Goal: Information Seeking & Learning: Learn about a topic

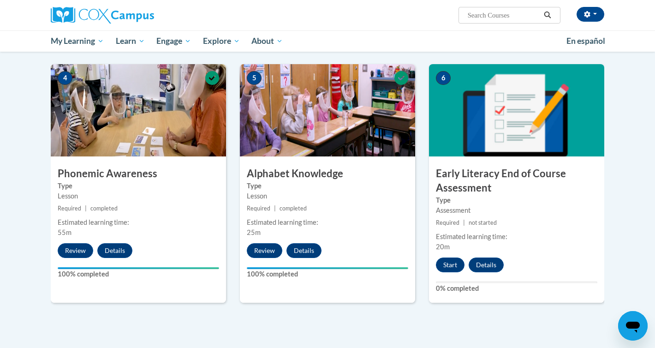
scroll to position [436, 0]
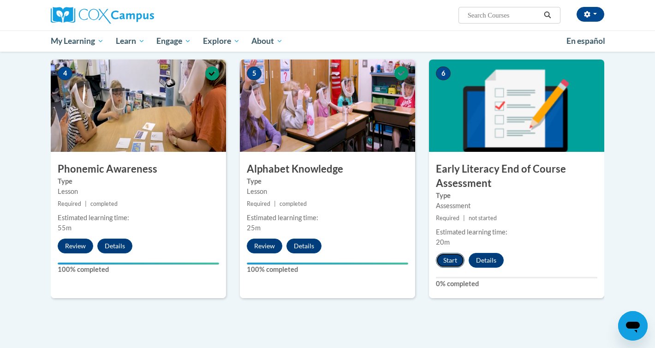
click at [452, 264] on button "Start" at bounding box center [450, 260] width 29 height 15
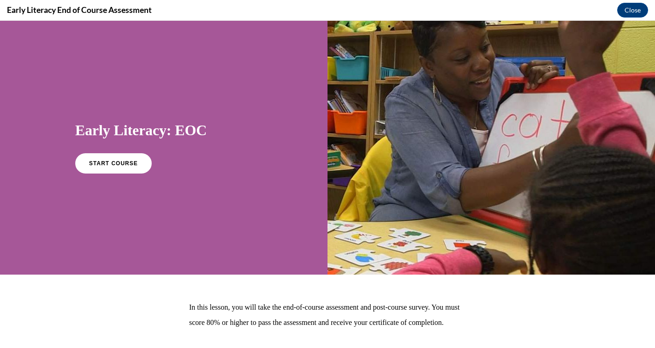
scroll to position [0, 0]
click at [136, 165] on link "START COURSE" at bounding box center [113, 163] width 80 height 21
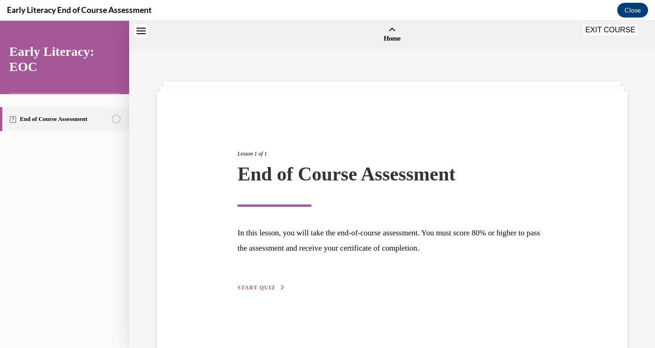
scroll to position [29, 0]
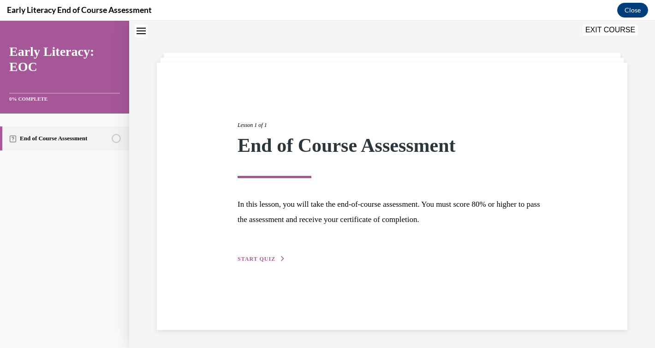
click at [272, 259] on span "START QUIZ" at bounding box center [257, 258] width 38 height 6
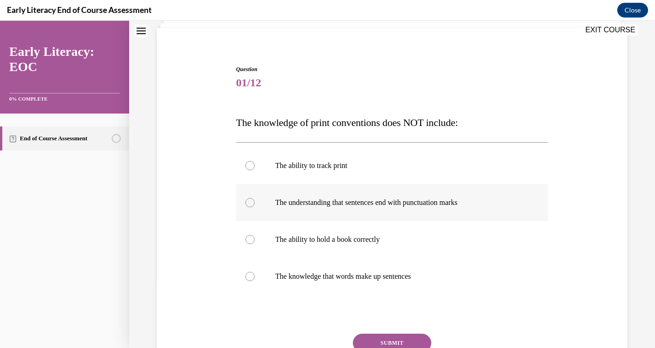
scroll to position [65, 0]
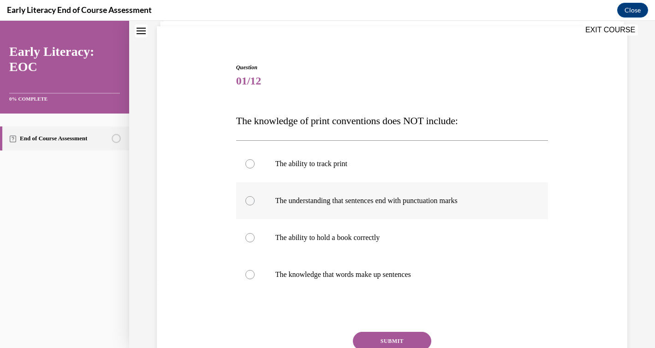
click at [409, 202] on p "The understanding that sentences end with punctuation marks" at bounding box center [400, 200] width 250 height 9
click at [403, 335] on button "SUBMIT" at bounding box center [392, 341] width 78 height 18
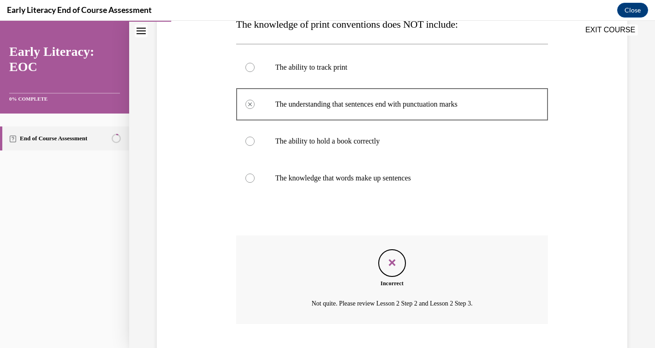
scroll to position [204, 0]
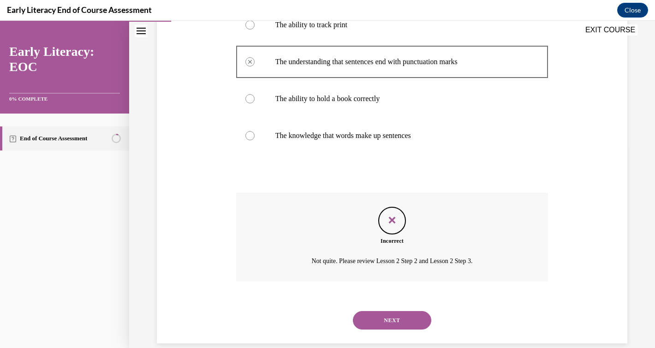
click at [394, 321] on button "NEXT" at bounding box center [392, 320] width 78 height 18
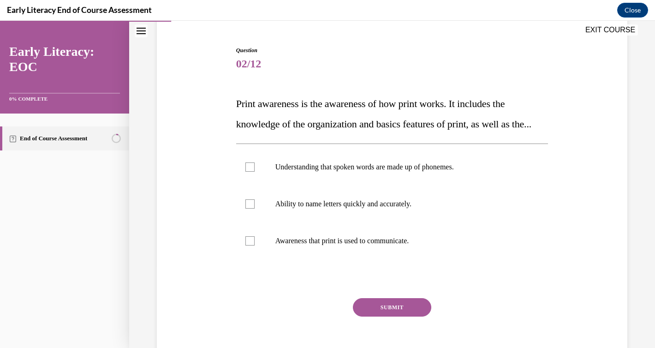
scroll to position [88, 0]
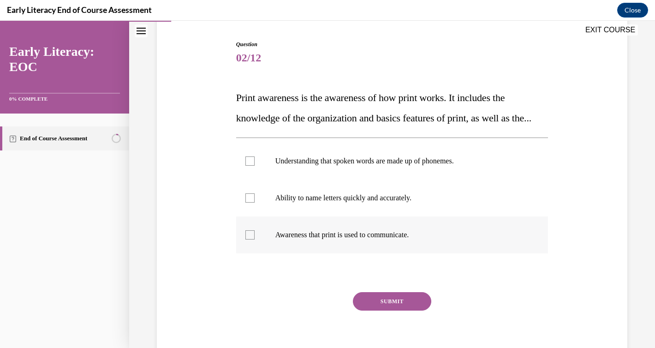
click at [345, 239] on p "Awareness that print is used to communicate." at bounding box center [400, 234] width 250 height 9
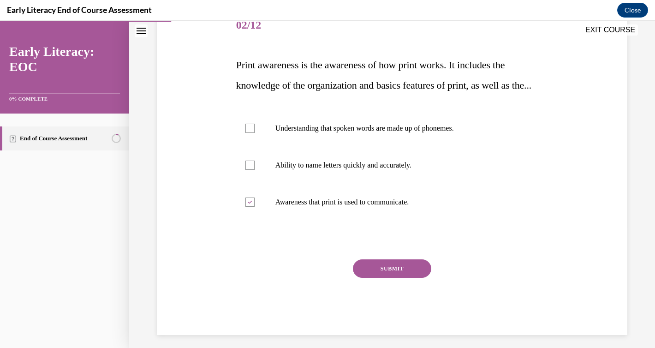
click at [387, 278] on button "SUBMIT" at bounding box center [392, 268] width 78 height 18
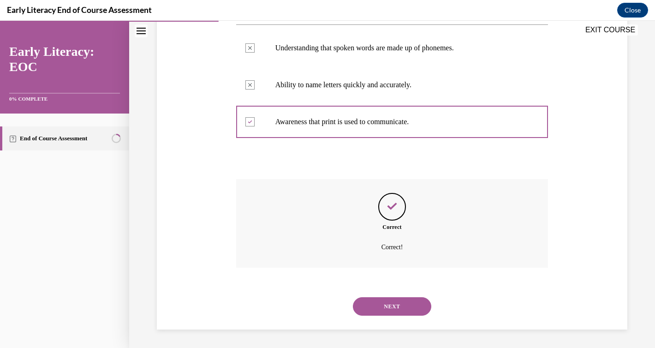
scroll to position [221, 0]
click at [389, 306] on button "NEXT" at bounding box center [392, 306] width 78 height 18
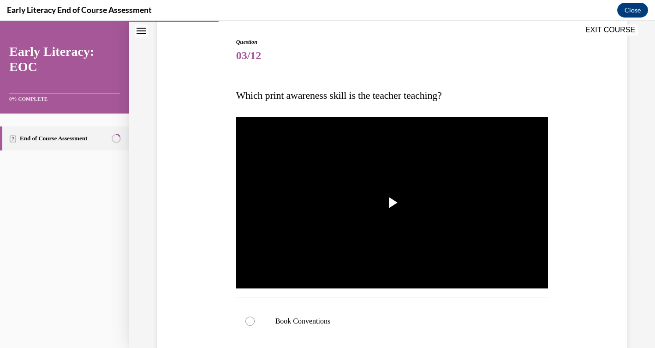
scroll to position [105, 0]
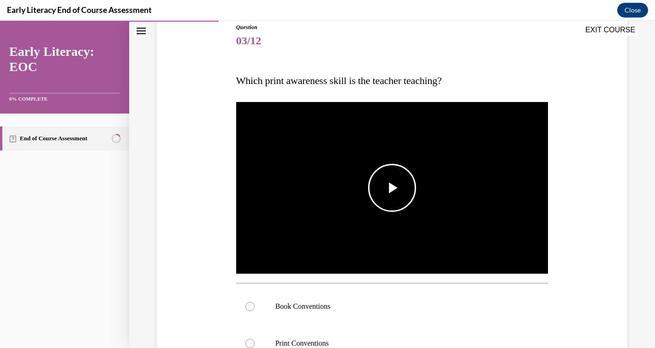
click at [392, 188] on span "Video player" at bounding box center [392, 188] width 0 height 0
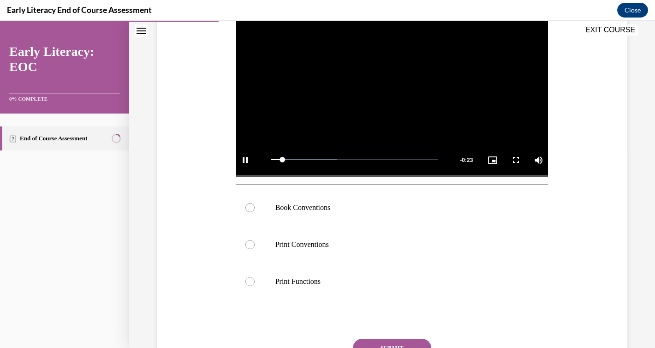
scroll to position [205, 0]
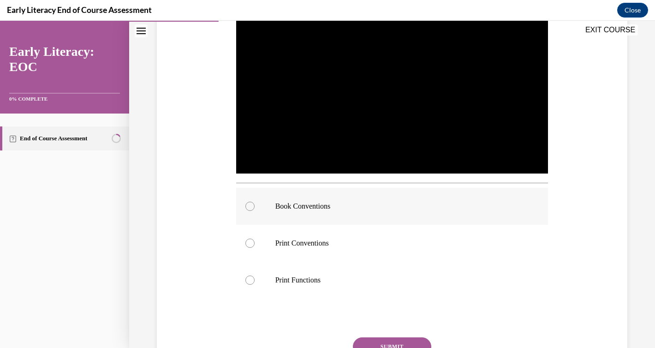
click at [251, 204] on div at bounding box center [249, 206] width 9 height 9
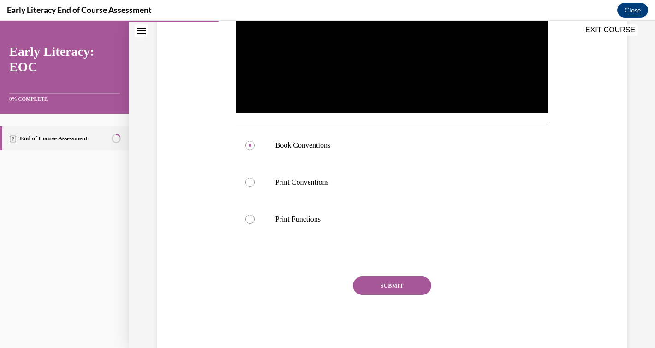
click at [394, 291] on button "SUBMIT" at bounding box center [392, 285] width 78 height 18
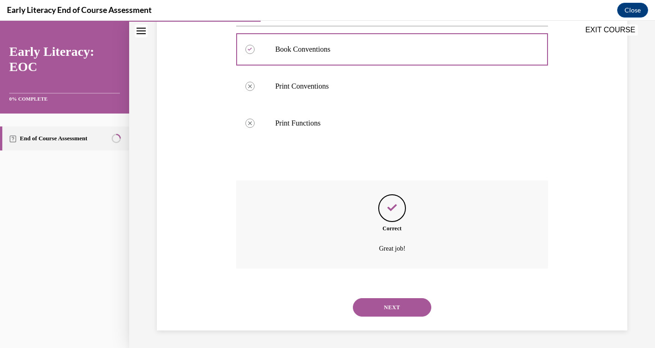
scroll to position [363, 0]
click at [392, 311] on button "NEXT" at bounding box center [392, 306] width 78 height 18
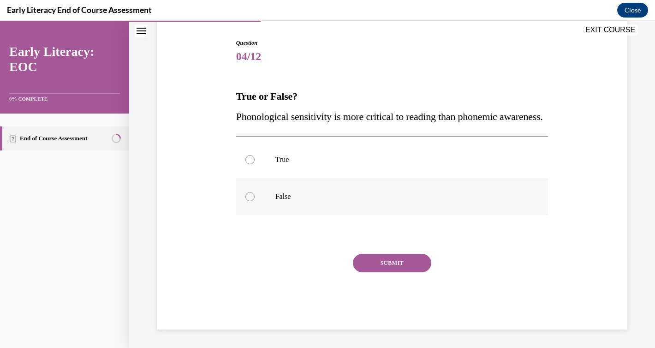
click at [282, 201] on p "False" at bounding box center [400, 196] width 250 height 9
click at [377, 272] on button "SUBMIT" at bounding box center [392, 263] width 78 height 18
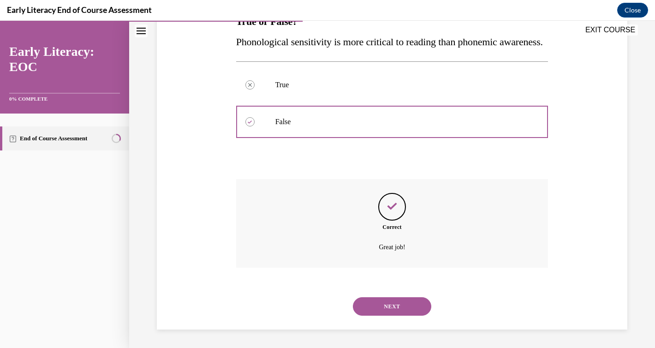
scroll to position [184, 0]
click at [390, 306] on button "NEXT" at bounding box center [392, 306] width 78 height 18
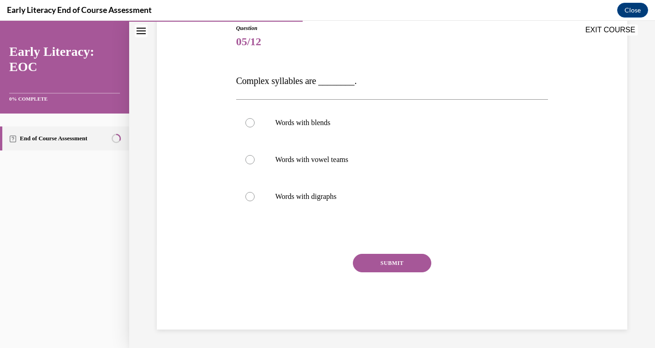
scroll to position [102, 0]
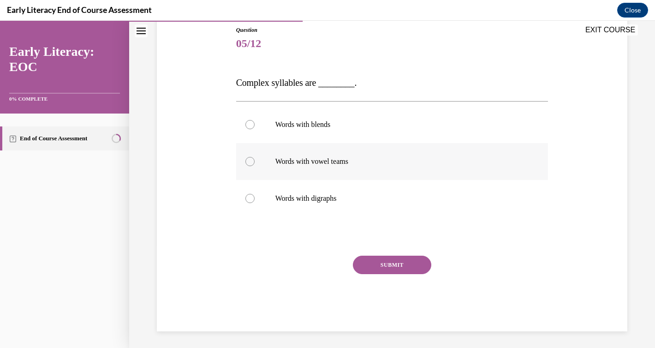
click at [333, 169] on div at bounding box center [392, 161] width 312 height 37
click at [386, 266] on button "SUBMIT" at bounding box center [392, 264] width 78 height 18
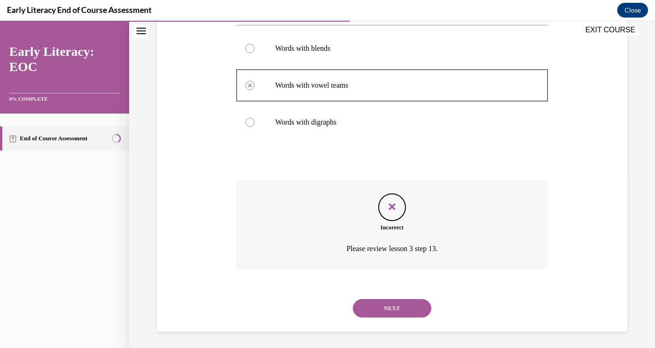
scroll to position [180, 0]
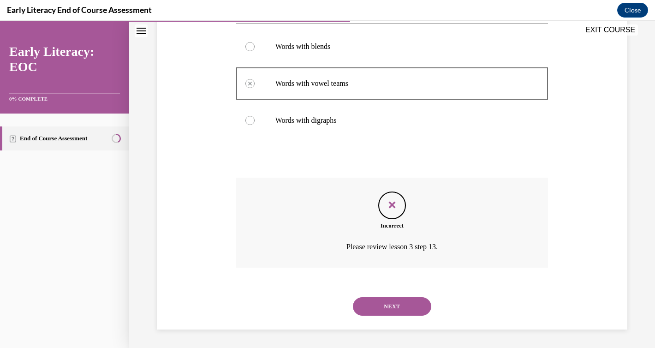
click at [290, 54] on div at bounding box center [392, 46] width 312 height 37
click at [395, 303] on button "NEXT" at bounding box center [392, 306] width 78 height 18
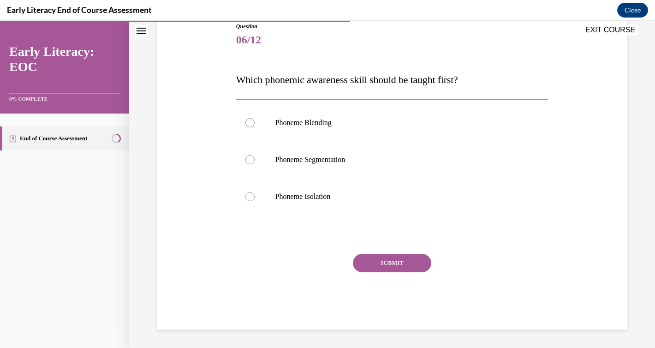
scroll to position [102, 0]
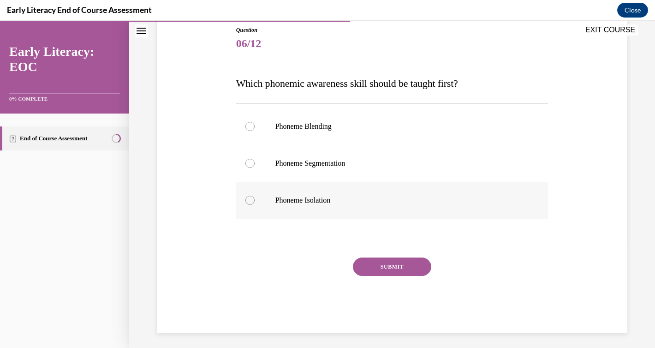
click at [306, 202] on p "Phoneme Isolation" at bounding box center [400, 200] width 250 height 9
click at [378, 266] on button "SUBMIT" at bounding box center [392, 266] width 78 height 18
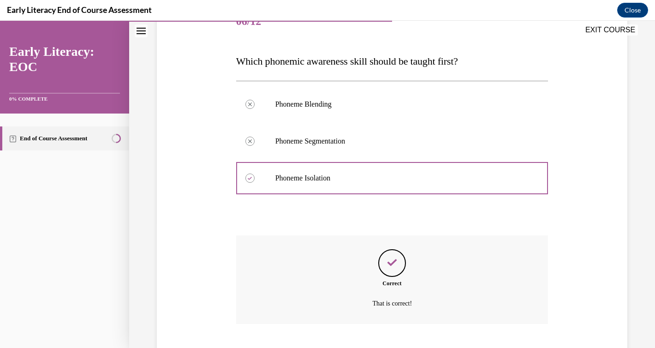
scroll to position [181, 0]
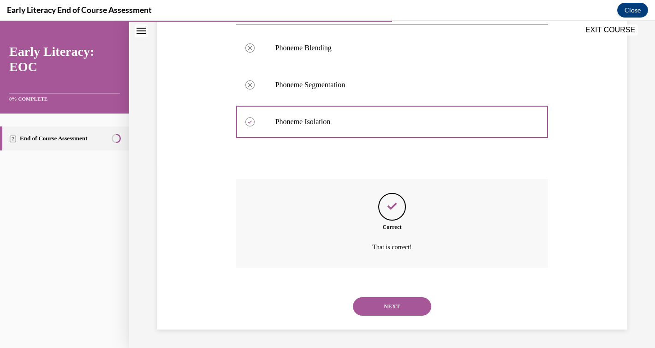
click at [389, 305] on button "NEXT" at bounding box center [392, 306] width 78 height 18
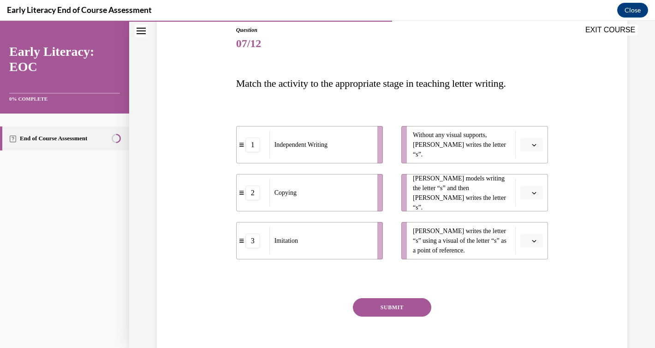
scroll to position [110, 0]
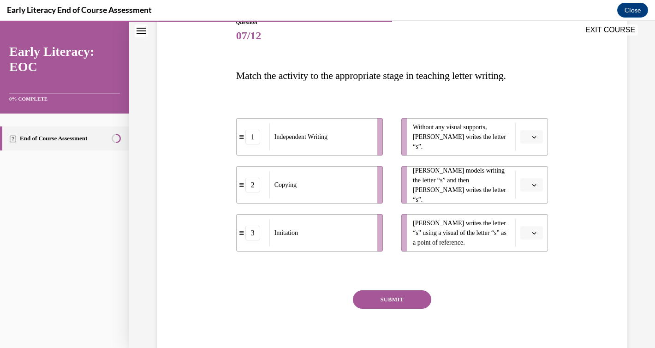
click at [242, 136] on icon at bounding box center [241, 136] width 5 height 5
click at [254, 137] on div "1" at bounding box center [252, 137] width 15 height 15
click at [534, 141] on button "button" at bounding box center [531, 137] width 23 height 14
click at [533, 172] on div "1" at bounding box center [530, 175] width 23 height 18
click at [535, 185] on icon "button" at bounding box center [534, 185] width 5 height 5
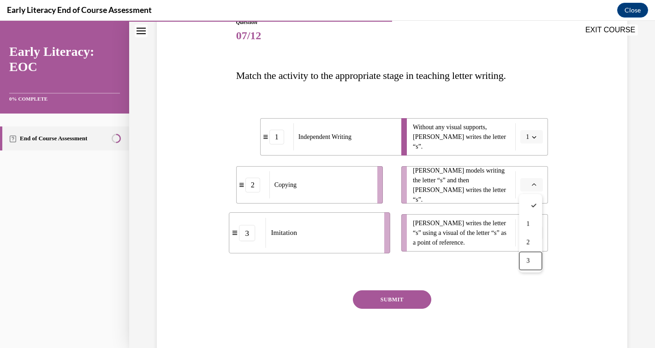
click at [536, 260] on div "3" at bounding box center [530, 260] width 23 height 18
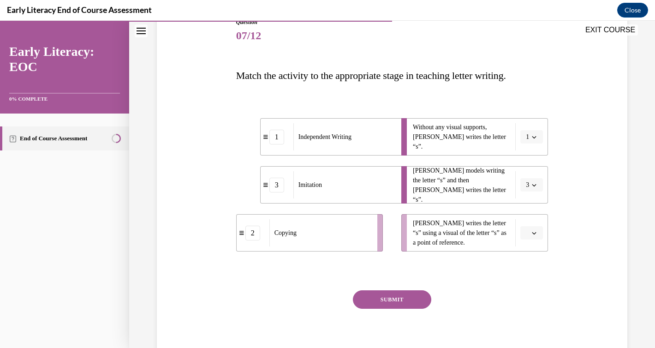
click at [534, 233] on icon "button" at bounding box center [534, 233] width 4 height 2
click at [534, 287] on div "2" at bounding box center [530, 290] width 23 height 18
click at [404, 297] on button "SUBMIT" at bounding box center [392, 299] width 78 height 18
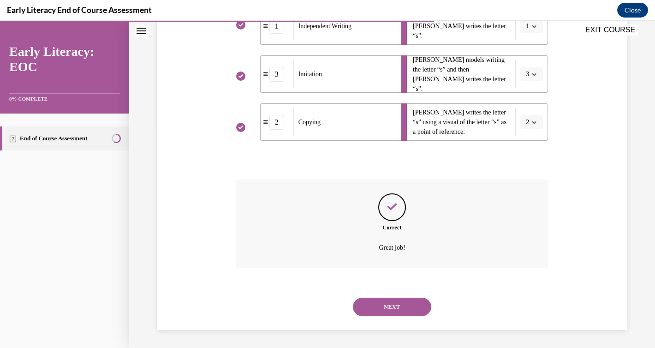
scroll to position [221, 0]
click at [391, 305] on button "NEXT" at bounding box center [392, 306] width 78 height 18
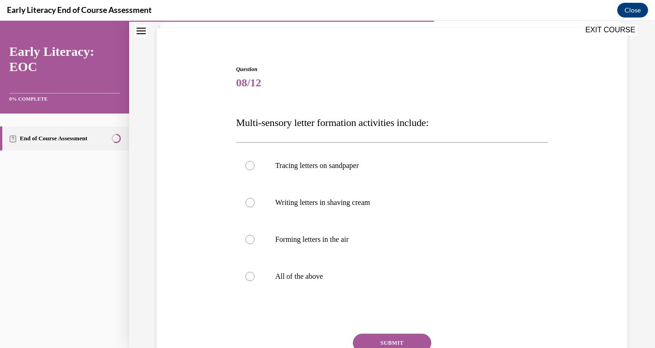
scroll to position [67, 0]
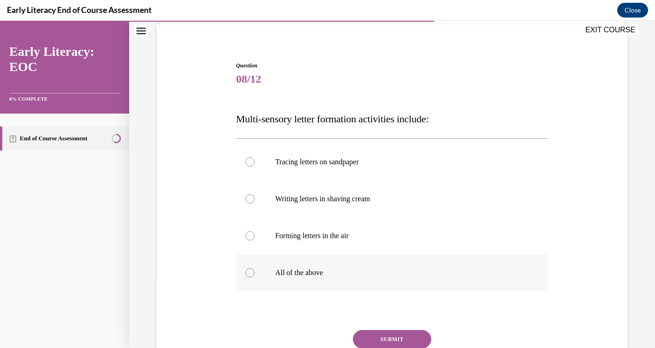
click at [255, 273] on div at bounding box center [392, 272] width 312 height 37
click at [386, 336] on button "SUBMIT" at bounding box center [392, 339] width 78 height 18
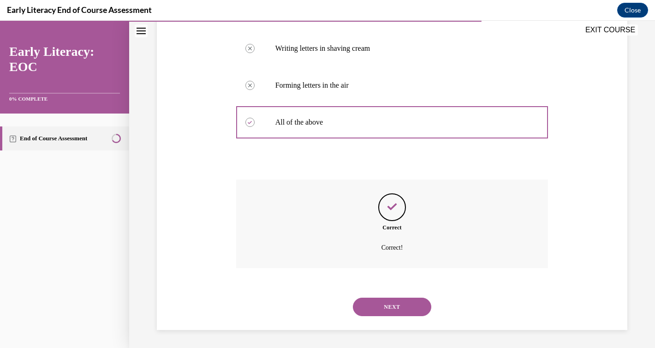
scroll to position [218, 0]
click at [392, 302] on button "NEXT" at bounding box center [392, 306] width 78 height 18
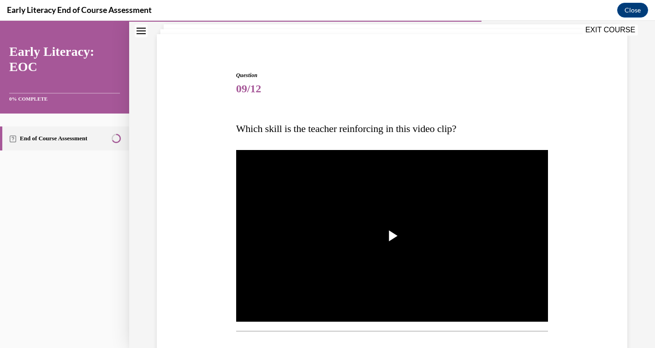
scroll to position [84, 0]
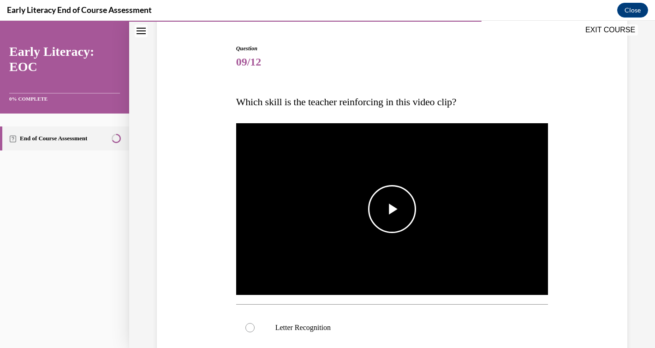
click at [392, 209] on span "Video player" at bounding box center [392, 209] width 0 height 0
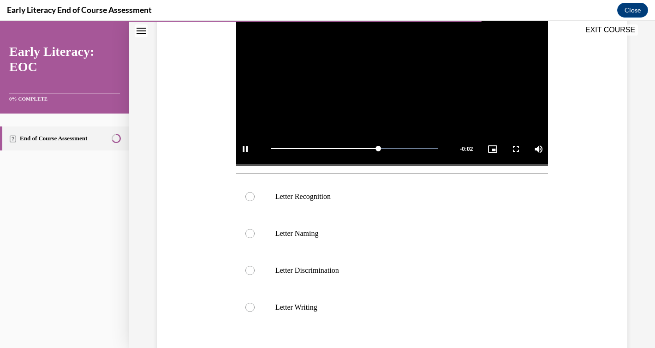
scroll to position [215, 0]
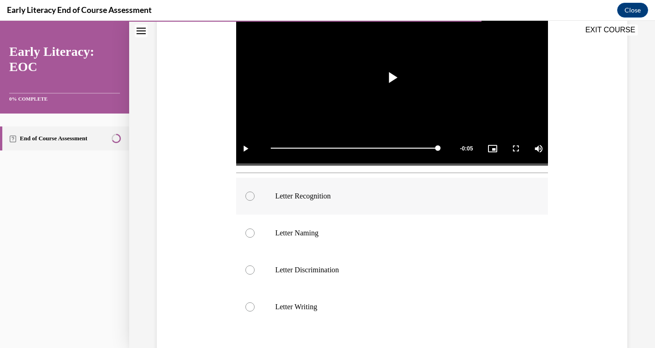
click at [306, 195] on p "Letter Recognition" at bounding box center [400, 195] width 250 height 9
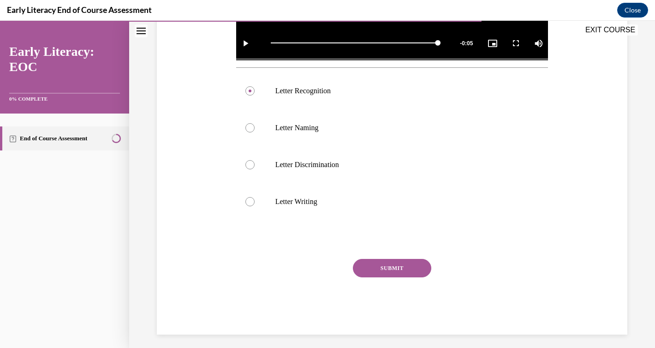
click at [392, 268] on button "SUBMIT" at bounding box center [392, 268] width 78 height 18
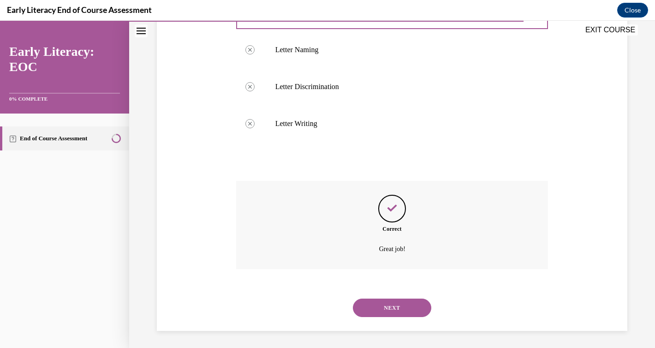
scroll to position [400, 0]
click at [387, 306] on button "NEXT" at bounding box center [392, 306] width 78 height 18
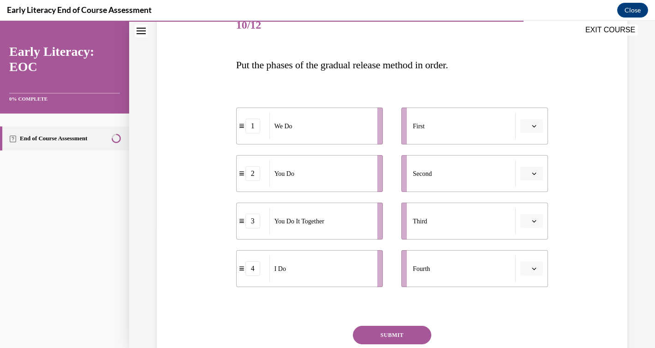
scroll to position [122, 0]
click at [533, 124] on icon "button" at bounding box center [534, 124] width 5 height 5
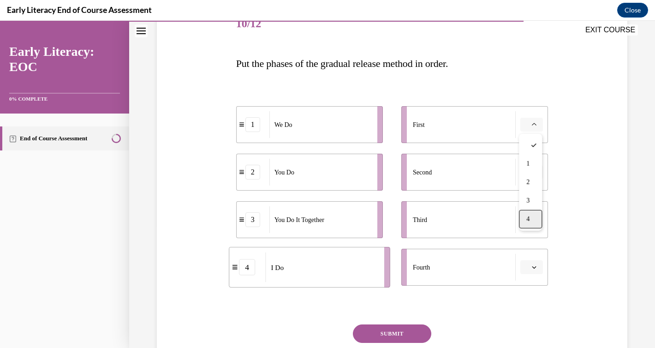
click at [529, 216] on span "4" at bounding box center [527, 218] width 3 height 7
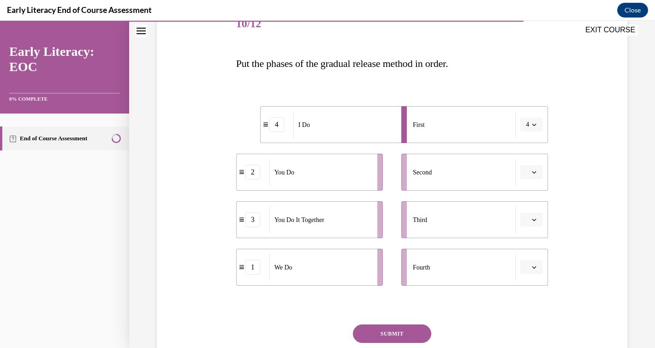
click at [536, 268] on span "button" at bounding box center [534, 267] width 6 height 6
click at [529, 206] on span "2" at bounding box center [527, 209] width 3 height 7
click at [534, 218] on icon "button" at bounding box center [534, 219] width 5 height 5
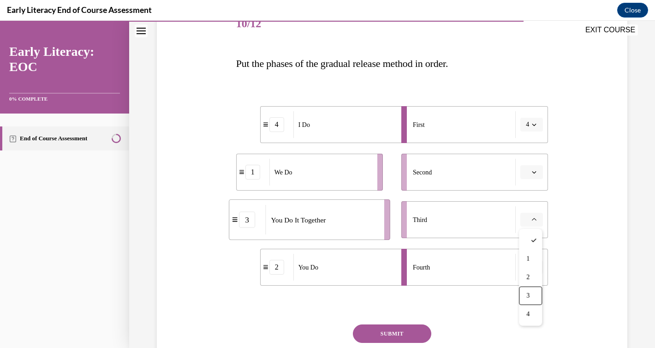
click at [500, 288] on div "4 I Do 1 We Do 3 You Do It Together 2 You Do First 4 Second Third Fourth 2" at bounding box center [392, 186] width 312 height 207
click at [533, 267] on icon "button" at bounding box center [534, 267] width 4 height 2
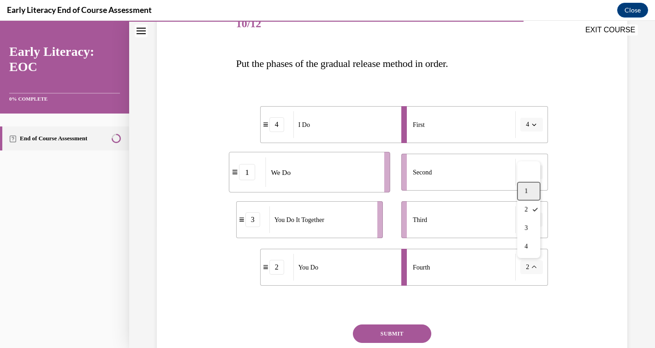
click at [534, 192] on div "1" at bounding box center [528, 191] width 23 height 18
click at [532, 272] on button "1" at bounding box center [531, 267] width 23 height 14
click at [532, 214] on div "2" at bounding box center [528, 209] width 23 height 18
click at [533, 172] on icon "button" at bounding box center [534, 172] width 5 height 5
click at [531, 228] on div "2" at bounding box center [530, 229] width 23 height 18
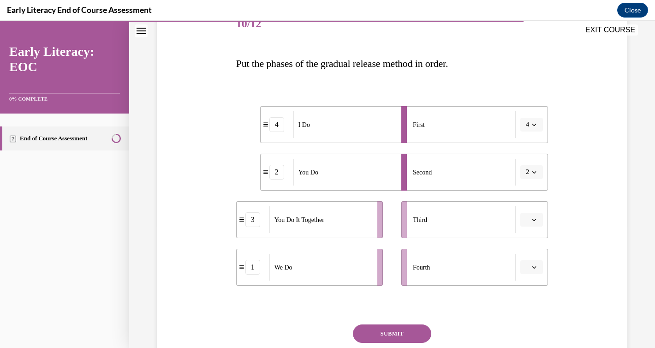
click at [536, 171] on icon "button" at bounding box center [534, 172] width 5 height 5
click at [529, 268] on div "4" at bounding box center [528, 266] width 23 height 18
click at [533, 124] on icon "button" at bounding box center [534, 124] width 5 height 5
click at [526, 221] on span "4" at bounding box center [527, 218] width 3 height 7
click at [537, 172] on button "button" at bounding box center [531, 172] width 23 height 14
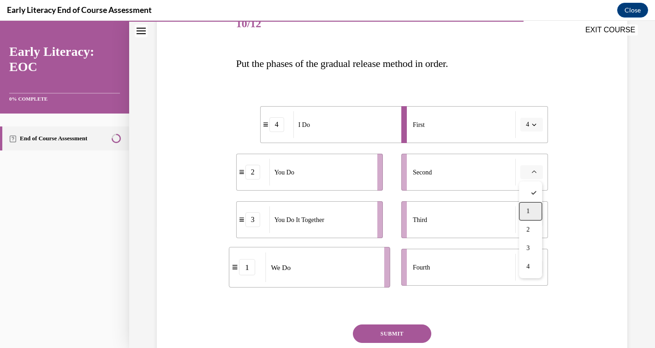
click at [530, 212] on div "1" at bounding box center [530, 211] width 23 height 18
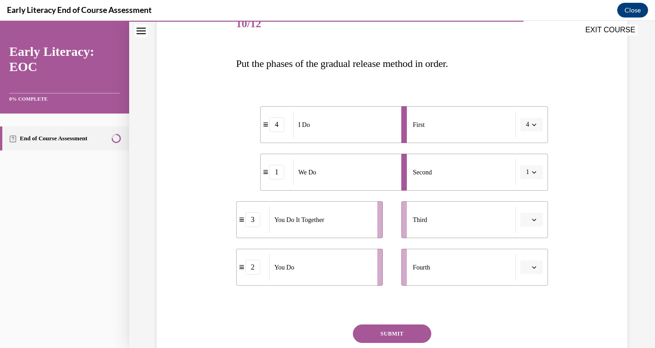
click at [533, 219] on icon "button" at bounding box center [534, 220] width 4 height 2
click at [532, 294] on div "3" at bounding box center [530, 295] width 23 height 18
click at [534, 267] on icon "button" at bounding box center [534, 267] width 4 height 2
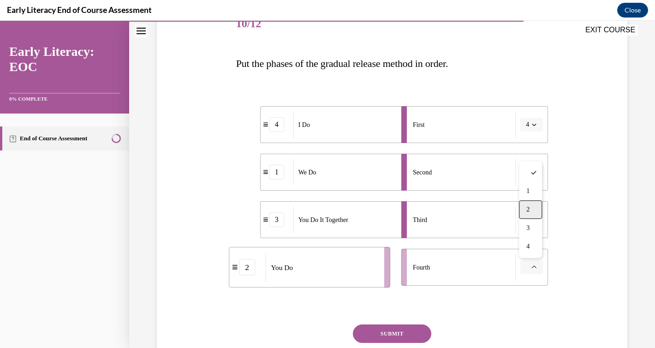
click at [533, 209] on div "2" at bounding box center [530, 209] width 23 height 18
click at [410, 327] on button "SUBMIT" at bounding box center [392, 333] width 78 height 18
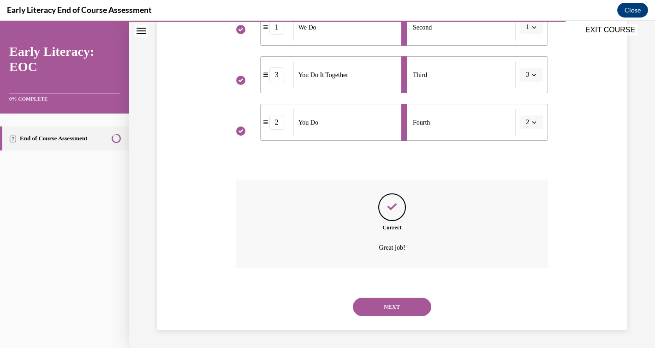
scroll to position [267, 0]
click at [399, 309] on button "NEXT" at bounding box center [392, 306] width 78 height 18
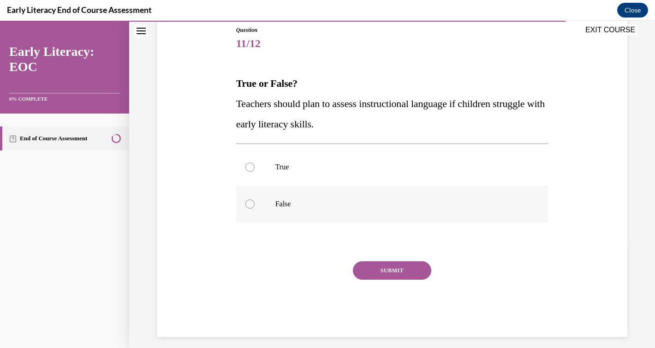
click at [303, 208] on p "False" at bounding box center [400, 203] width 250 height 9
click at [390, 272] on button "SUBMIT" at bounding box center [392, 270] width 78 height 18
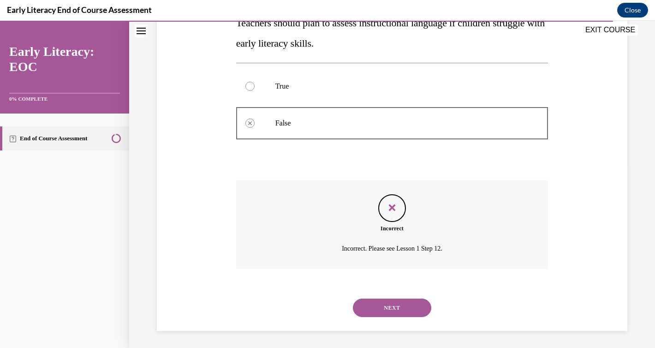
scroll to position [184, 0]
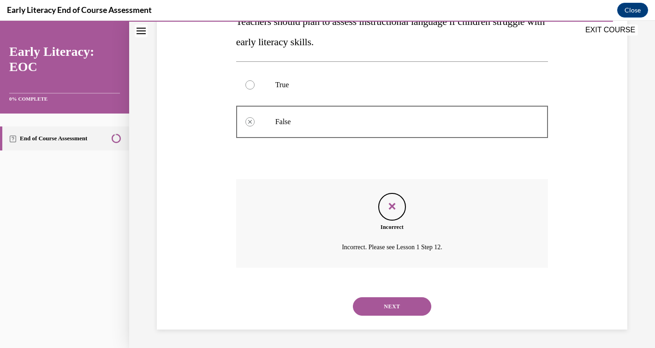
click at [392, 305] on button "NEXT" at bounding box center [392, 306] width 78 height 18
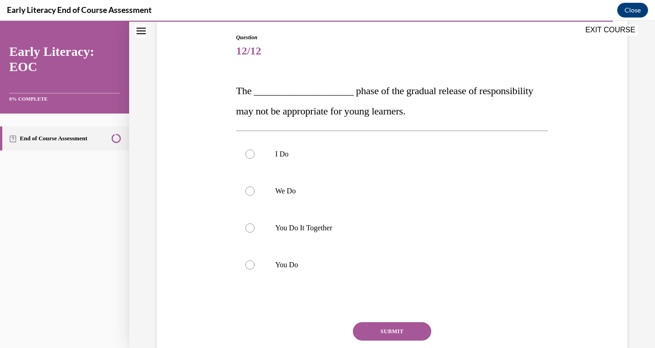
scroll to position [96, 0]
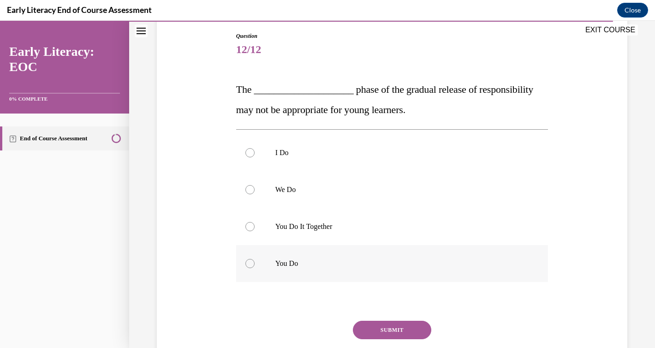
click at [297, 267] on p "You Do" at bounding box center [400, 263] width 250 height 9
click at [382, 329] on button "SUBMIT" at bounding box center [392, 330] width 78 height 18
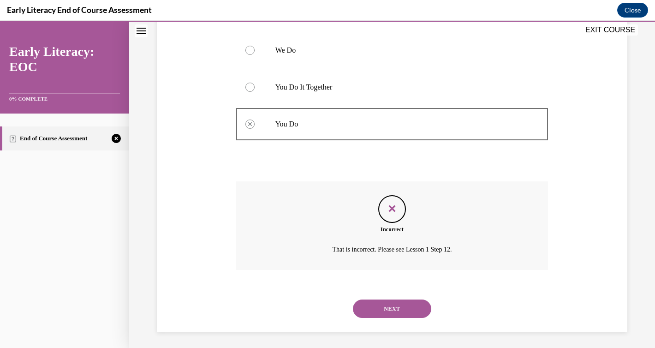
scroll to position [238, 0]
click at [392, 306] on button "NEXT" at bounding box center [392, 306] width 78 height 18
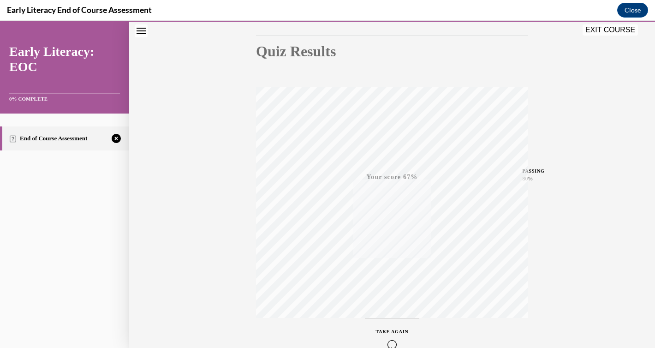
scroll to position [146, 0]
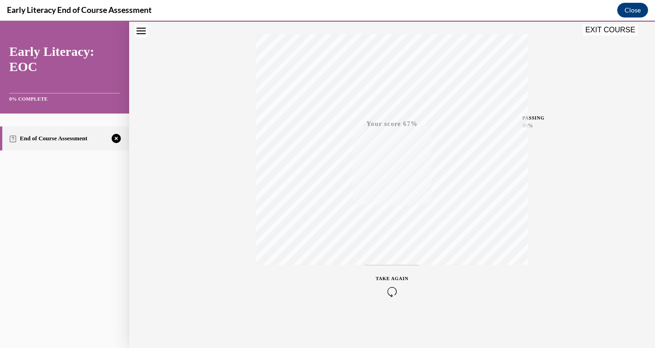
click at [391, 293] on icon "button" at bounding box center [392, 291] width 33 height 10
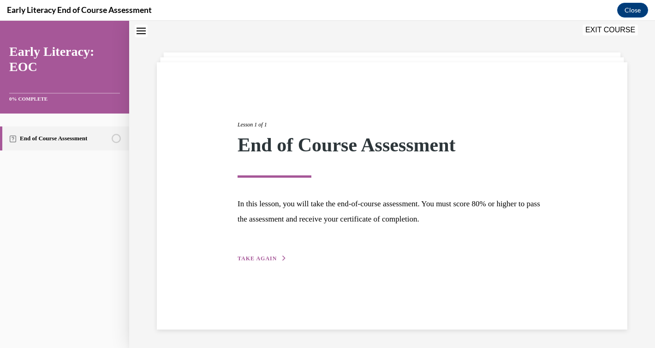
scroll to position [29, 0]
click at [261, 260] on span "TAKE AGAIN" at bounding box center [257, 258] width 39 height 6
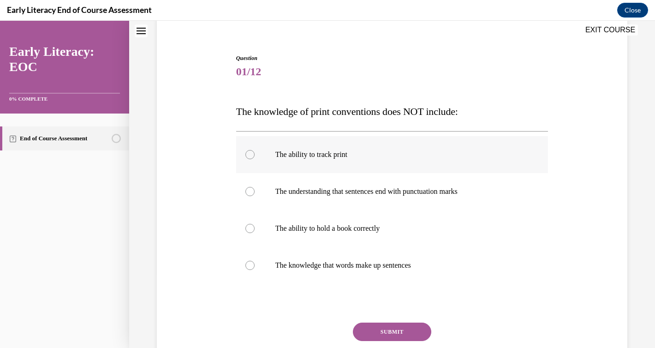
scroll to position [77, 0]
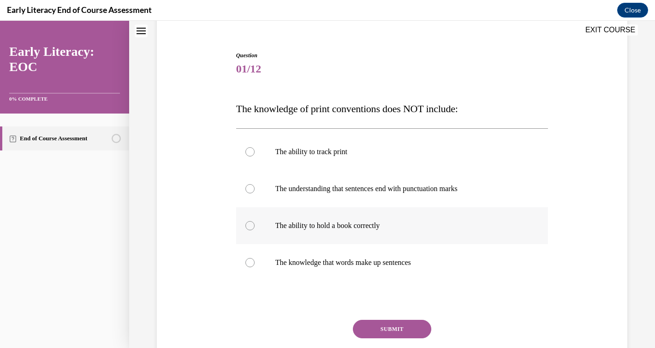
click at [360, 234] on div at bounding box center [392, 225] width 312 height 37
click at [392, 329] on button "SUBMIT" at bounding box center [392, 329] width 78 height 18
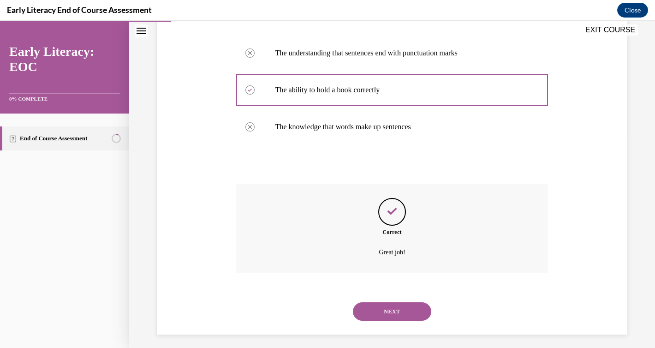
scroll to position [218, 0]
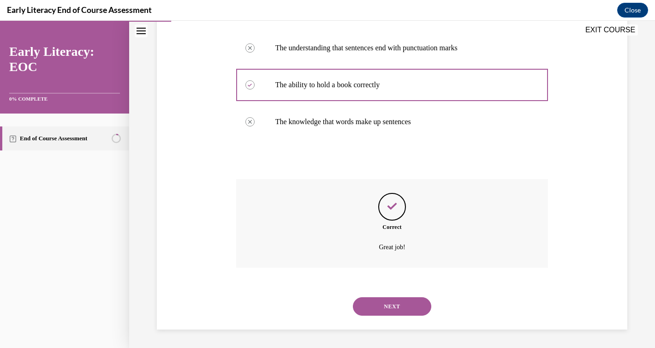
click at [398, 310] on button "NEXT" at bounding box center [392, 306] width 78 height 18
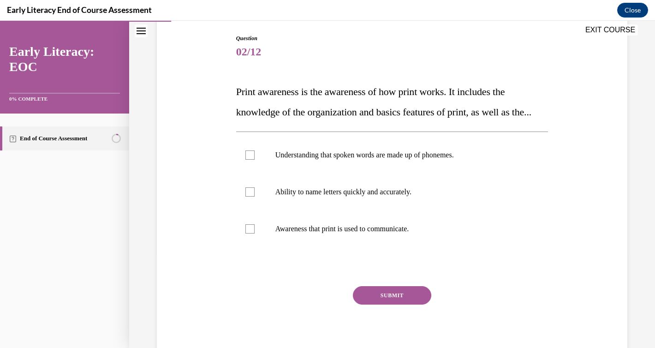
scroll to position [101, 0]
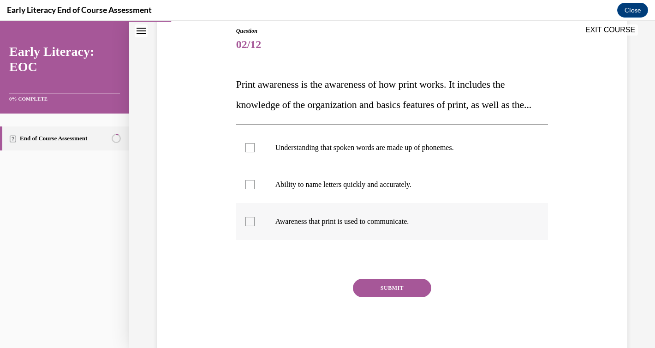
click at [352, 226] on p "Awareness that print is used to communicate." at bounding box center [400, 221] width 250 height 9
click at [396, 297] on button "SUBMIT" at bounding box center [392, 288] width 78 height 18
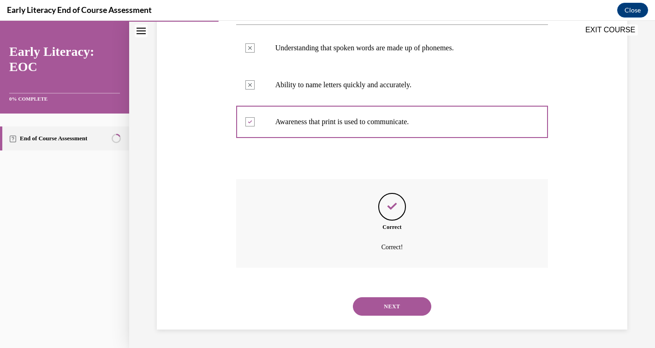
scroll to position [221, 0]
click at [391, 305] on button "NEXT" at bounding box center [392, 306] width 78 height 18
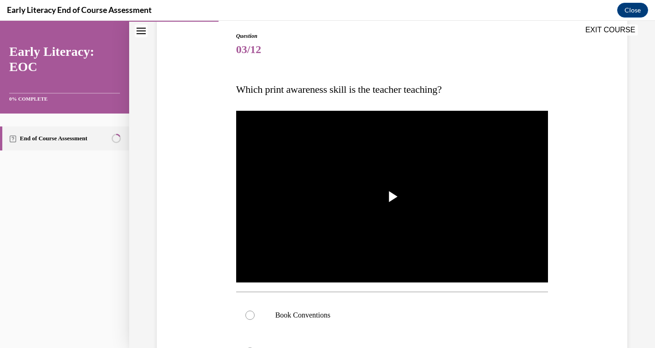
scroll to position [116, 0]
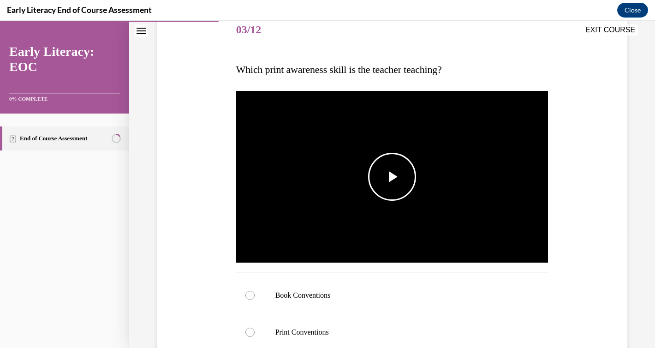
click at [392, 177] on span "Video player" at bounding box center [392, 177] width 0 height 0
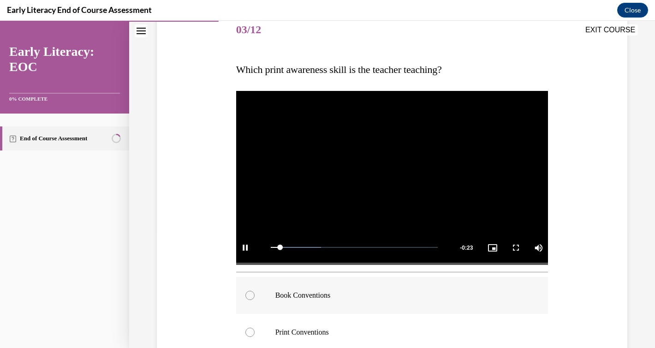
click at [249, 296] on div at bounding box center [249, 295] width 9 height 9
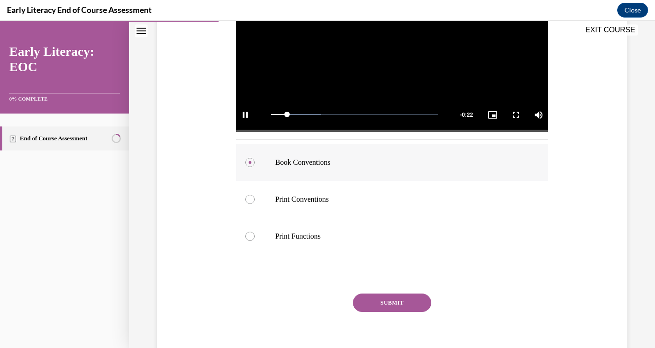
scroll to position [288, 0]
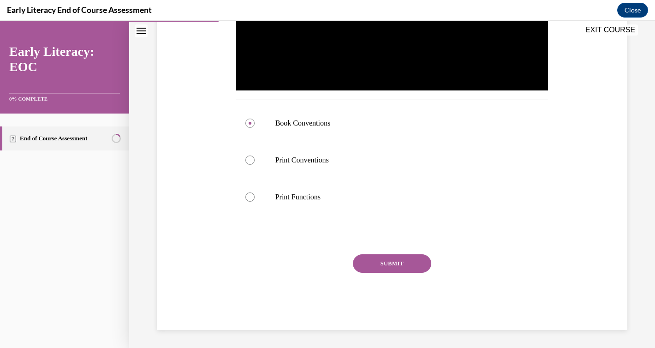
click at [394, 263] on button "SUBMIT" at bounding box center [392, 263] width 78 height 18
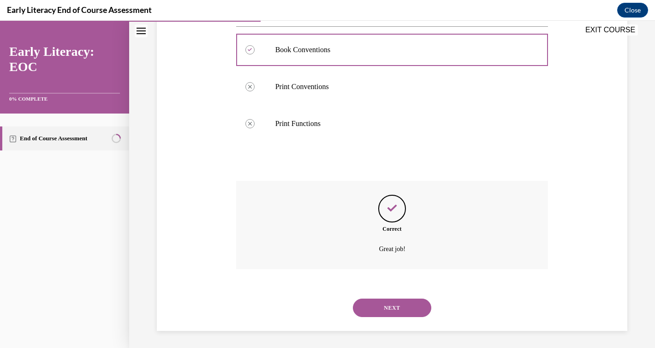
scroll to position [363, 0]
click at [390, 303] on button "NEXT" at bounding box center [392, 306] width 78 height 18
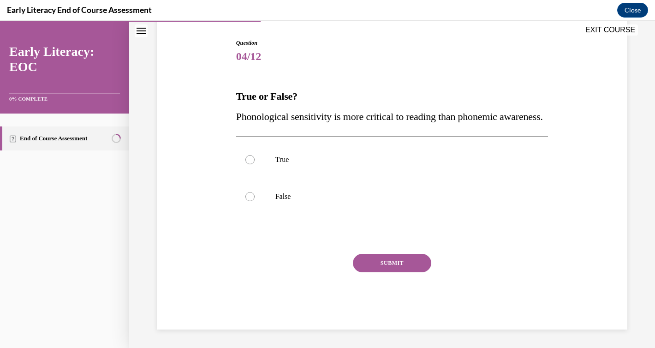
scroll to position [102, 0]
click at [289, 201] on p "False" at bounding box center [400, 196] width 250 height 9
click at [389, 270] on button "SUBMIT" at bounding box center [392, 263] width 78 height 18
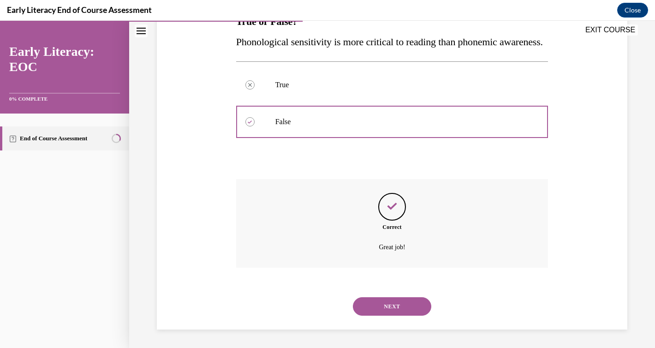
scroll to position [184, 0]
click at [393, 309] on button "NEXT" at bounding box center [392, 306] width 78 height 18
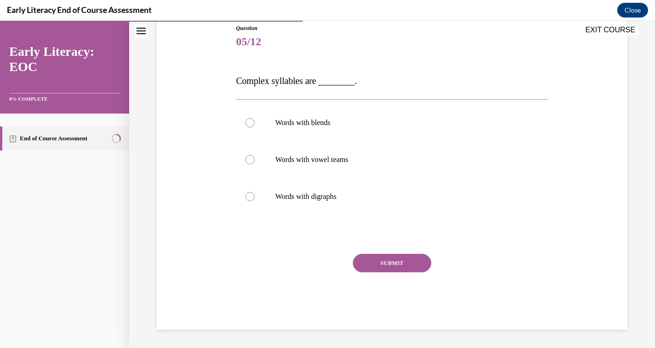
scroll to position [102, 0]
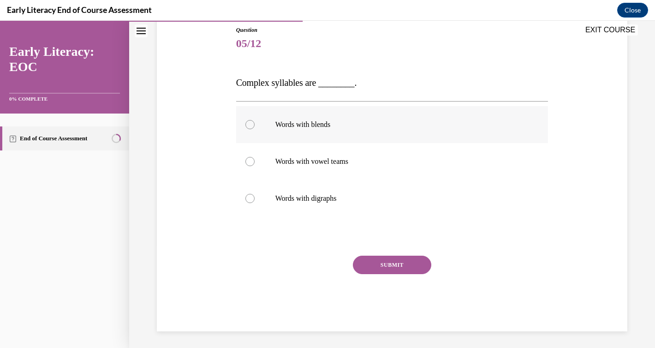
click at [302, 132] on div at bounding box center [392, 124] width 312 height 37
click at [394, 267] on button "SUBMIT" at bounding box center [392, 264] width 78 height 18
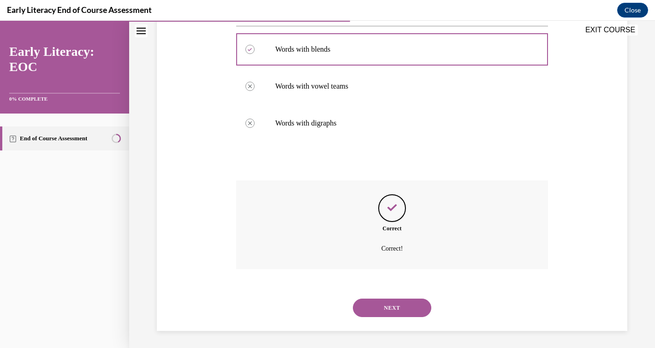
scroll to position [179, 0]
click at [398, 302] on button "NEXT" at bounding box center [392, 306] width 78 height 18
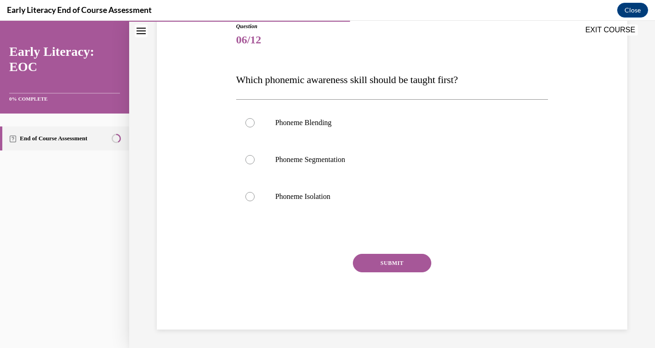
scroll to position [102, 0]
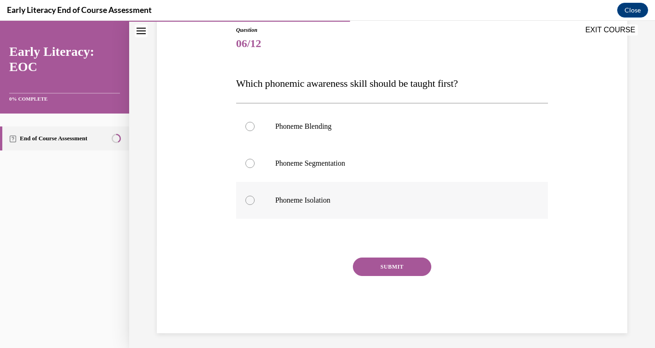
click at [320, 197] on p "Phoneme Isolation" at bounding box center [400, 200] width 250 height 9
click at [381, 263] on button "SUBMIT" at bounding box center [392, 266] width 78 height 18
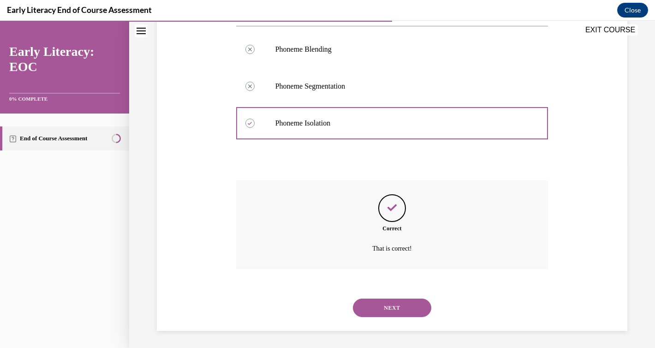
scroll to position [181, 0]
click at [397, 308] on button "NEXT" at bounding box center [392, 306] width 78 height 18
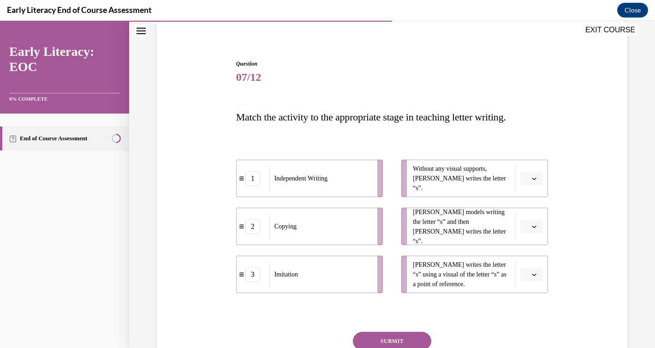
scroll to position [79, 0]
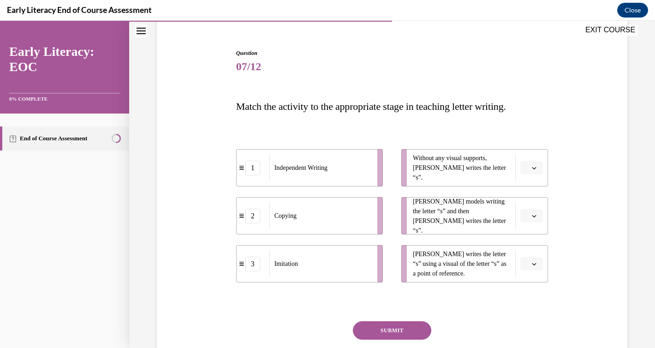
click at [531, 171] on button "button" at bounding box center [531, 168] width 23 height 14
click at [531, 206] on div "1" at bounding box center [530, 206] width 23 height 18
click at [535, 216] on icon "button" at bounding box center [534, 216] width 4 height 2
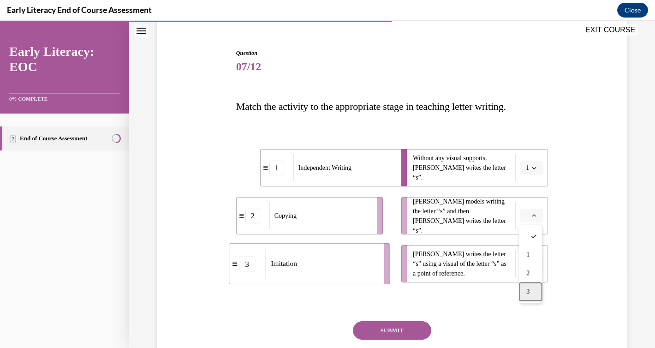
click at [532, 288] on div "3" at bounding box center [530, 291] width 23 height 18
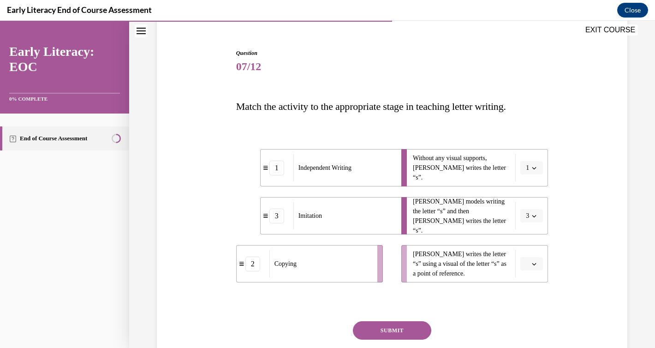
click at [534, 262] on icon "button" at bounding box center [534, 263] width 5 height 5
click at [532, 229] on div "2" at bounding box center [530, 224] width 23 height 18
click at [392, 326] on button "SUBMIT" at bounding box center [392, 330] width 78 height 18
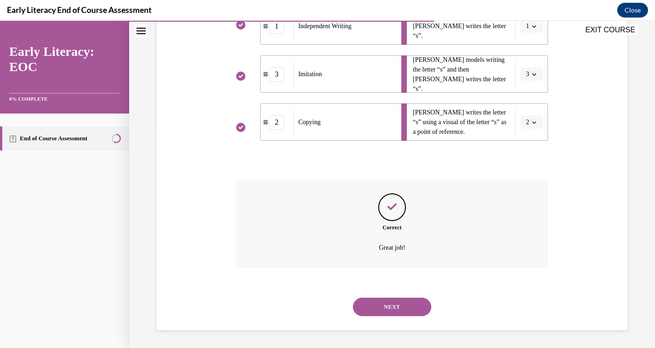
scroll to position [221, 0]
click at [396, 309] on button "NEXT" at bounding box center [392, 306] width 78 height 18
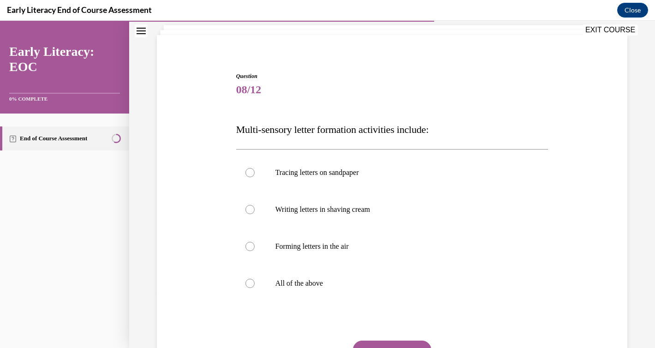
scroll to position [58, 0]
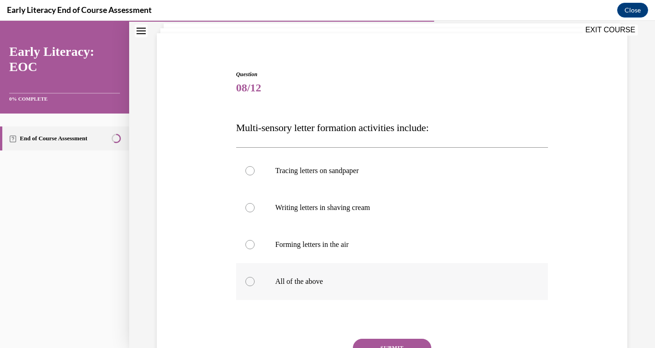
click at [261, 282] on div at bounding box center [392, 281] width 312 height 37
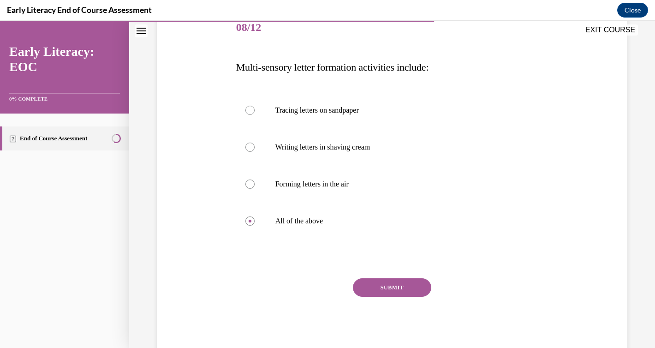
click at [392, 291] on button "SUBMIT" at bounding box center [392, 287] width 78 height 18
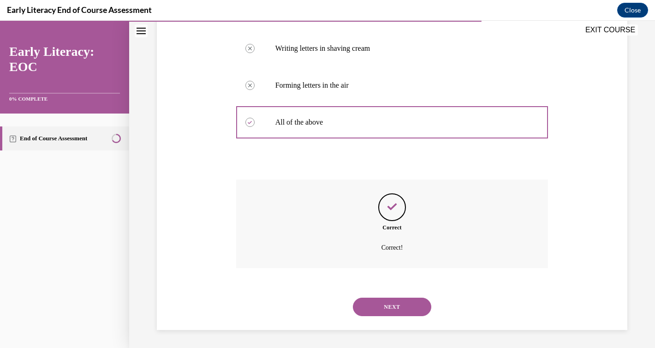
scroll to position [218, 0]
click at [390, 304] on button "NEXT" at bounding box center [392, 306] width 78 height 18
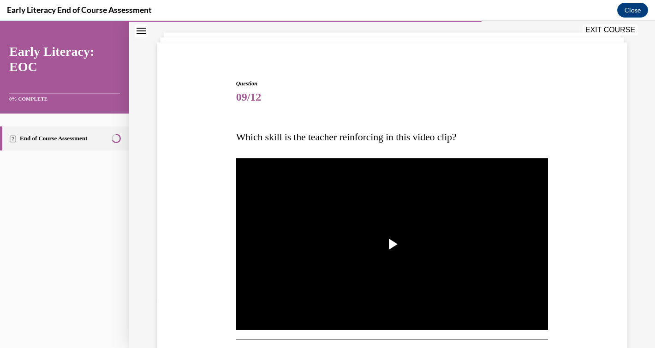
scroll to position [49, 0]
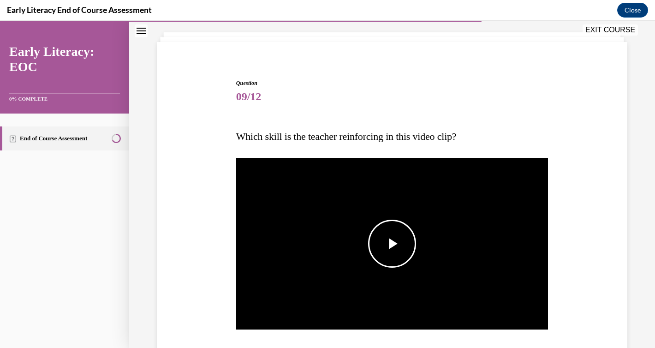
click at [392, 243] on span "Video player" at bounding box center [392, 243] width 0 height 0
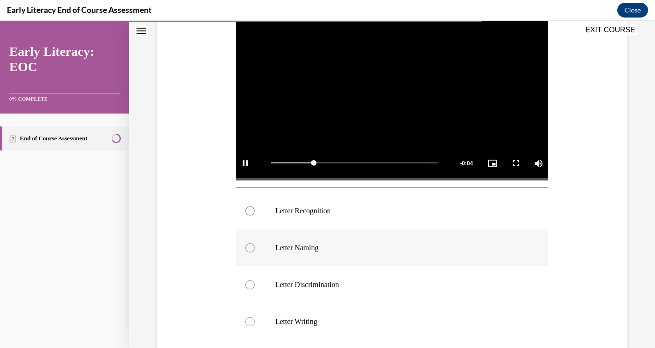
scroll to position [202, 0]
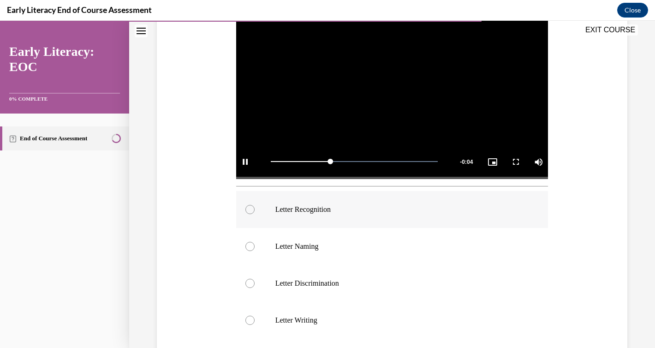
click at [311, 217] on div at bounding box center [392, 209] width 312 height 37
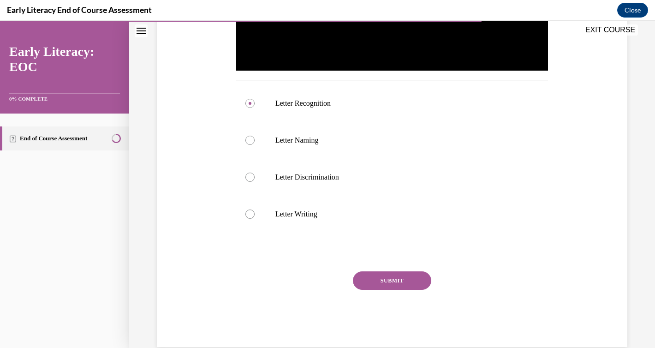
click at [391, 277] on button "SUBMIT" at bounding box center [392, 280] width 78 height 18
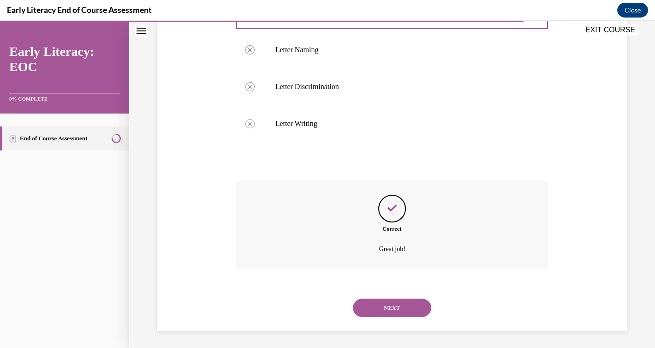
scroll to position [400, 0]
click at [389, 305] on button "NEXT" at bounding box center [392, 306] width 78 height 18
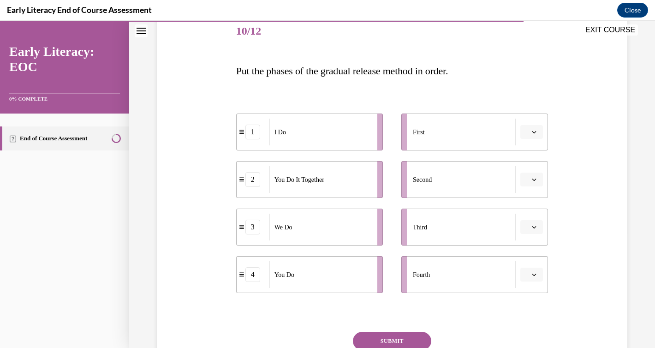
scroll to position [123, 0]
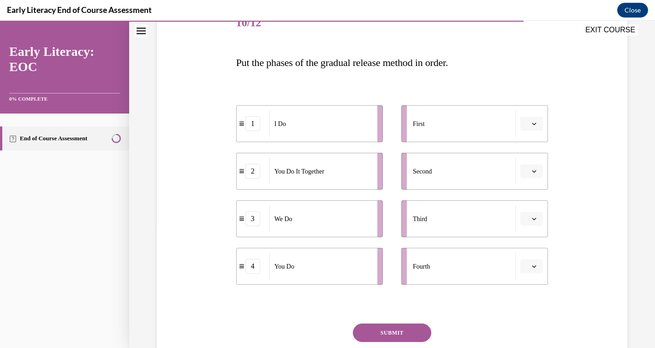
click at [536, 125] on span "button" at bounding box center [534, 123] width 6 height 6
click at [525, 165] on div "1" at bounding box center [530, 163] width 23 height 18
click at [532, 171] on icon "button" at bounding box center [534, 171] width 5 height 5
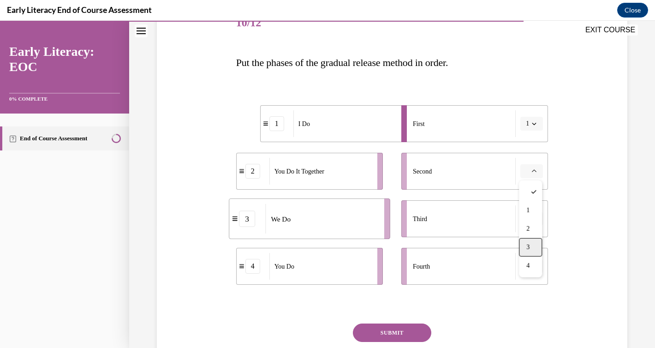
click at [533, 246] on div "3" at bounding box center [530, 247] width 23 height 18
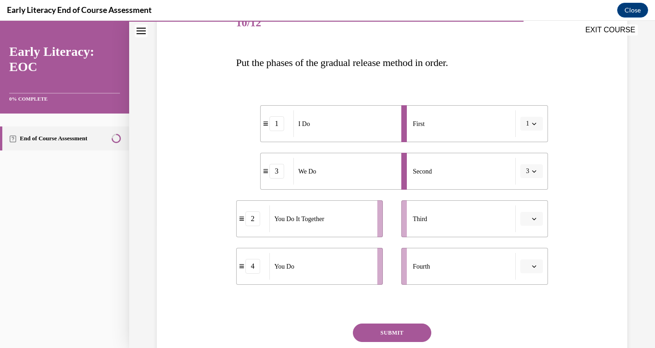
click at [534, 220] on icon "button" at bounding box center [534, 218] width 5 height 5
click at [533, 275] on div "2" at bounding box center [530, 276] width 23 height 18
click at [537, 267] on span "button" at bounding box center [534, 266] width 6 height 6
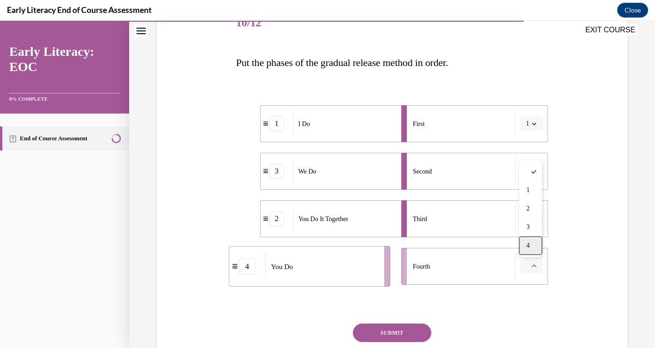
click at [533, 248] on div "4" at bounding box center [530, 245] width 23 height 18
click at [397, 334] on button "SUBMIT" at bounding box center [392, 332] width 78 height 18
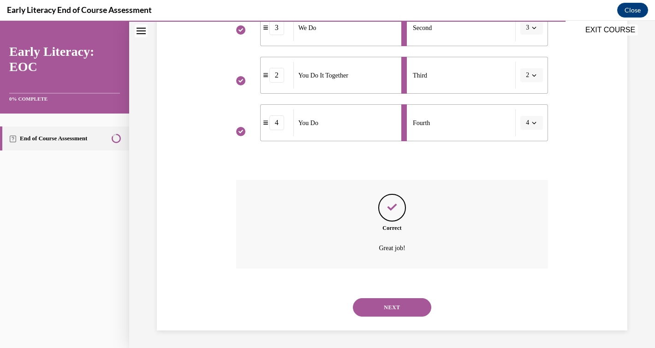
scroll to position [267, 0]
click at [396, 309] on button "NEXT" at bounding box center [392, 306] width 78 height 18
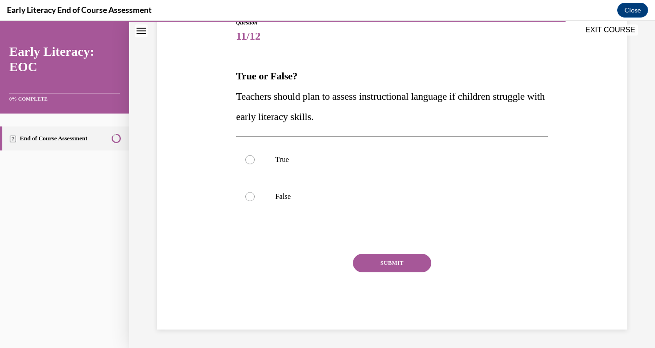
scroll to position [102, 0]
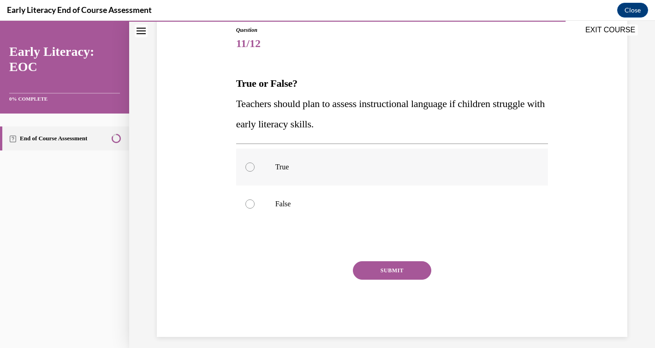
click at [290, 169] on p "True" at bounding box center [400, 166] width 250 height 9
click at [387, 266] on button "SUBMIT" at bounding box center [392, 270] width 78 height 18
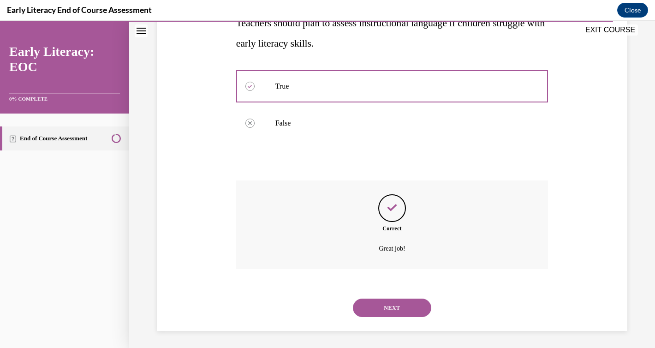
scroll to position [184, 0]
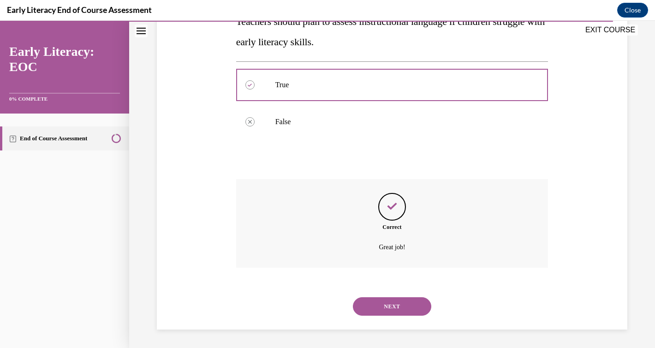
click at [390, 303] on button "NEXT" at bounding box center [392, 306] width 78 height 18
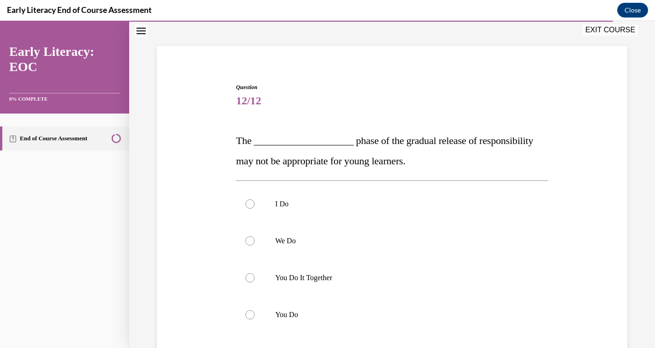
scroll to position [73, 0]
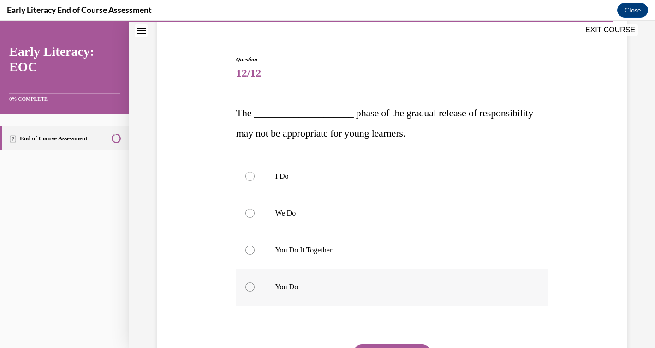
click at [286, 286] on p "You Do" at bounding box center [400, 286] width 250 height 9
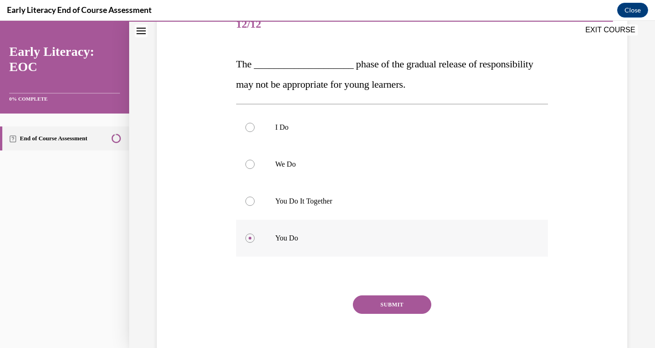
scroll to position [129, 0]
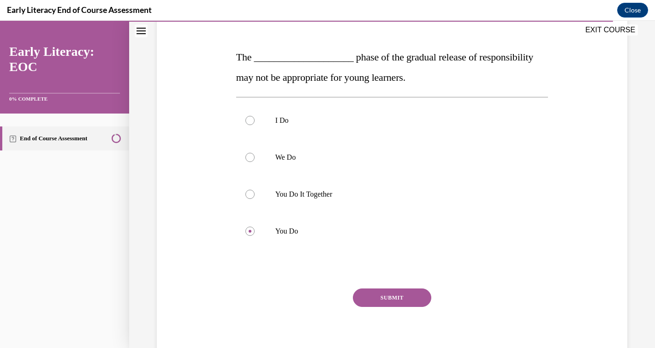
click at [402, 298] on button "SUBMIT" at bounding box center [392, 297] width 78 height 18
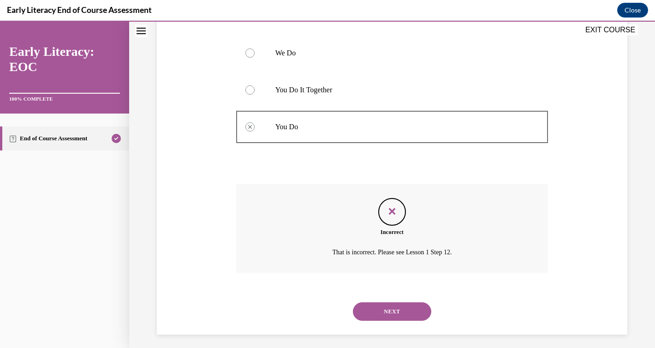
scroll to position [238, 0]
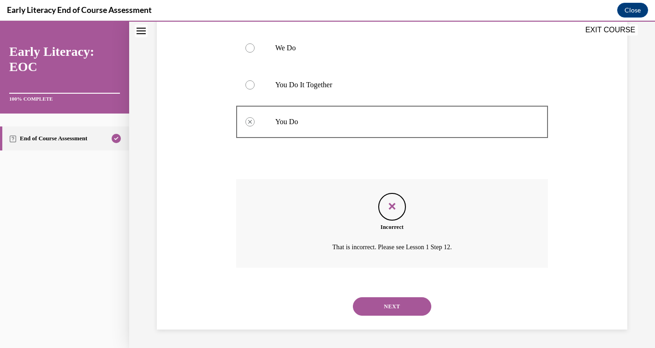
click at [389, 306] on button "NEXT" at bounding box center [392, 306] width 78 height 18
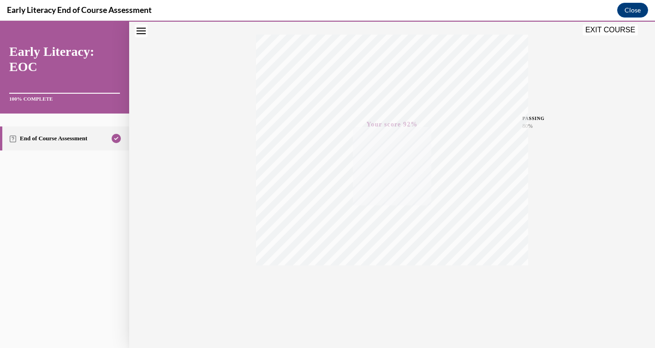
scroll to position [146, 0]
click at [607, 30] on button "EXIT COURSE" at bounding box center [609, 29] width 55 height 11
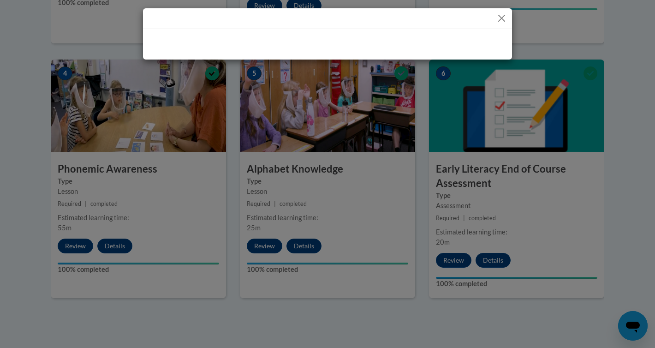
click at [471, 333] on div at bounding box center [327, 174] width 655 height 348
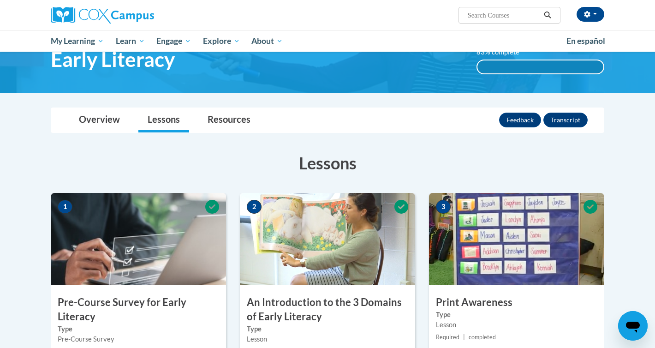
scroll to position [0, 0]
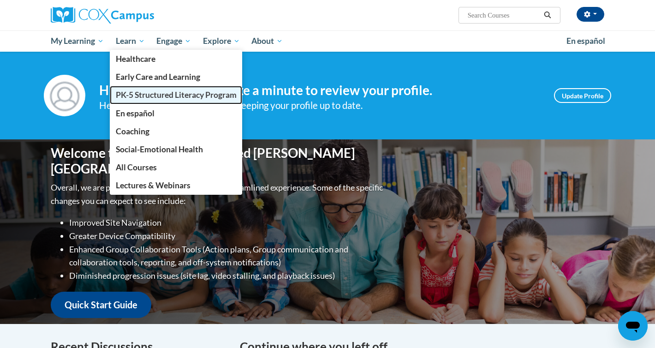
click at [146, 96] on span "PK-5 Structured Literacy Program" at bounding box center [176, 95] width 121 height 10
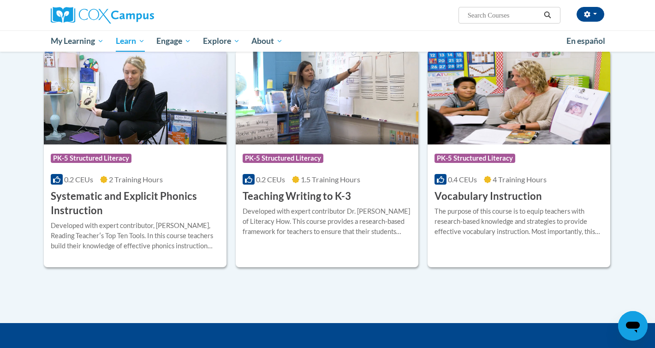
scroll to position [999, 0]
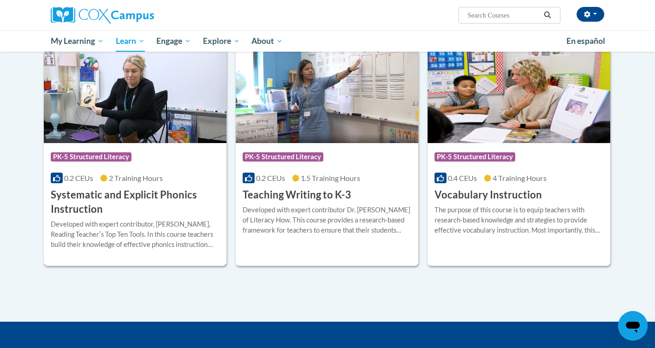
click at [160, 202] on h3 "Systematic and Explicit Phonics Instruction" at bounding box center [135, 202] width 169 height 29
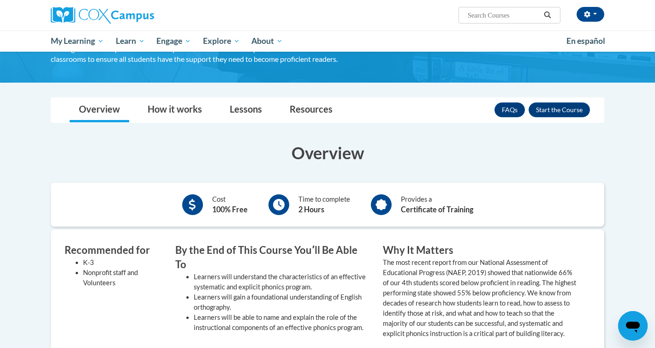
scroll to position [125, 0]
click at [549, 108] on button "Enroll" at bounding box center [559, 110] width 61 height 15
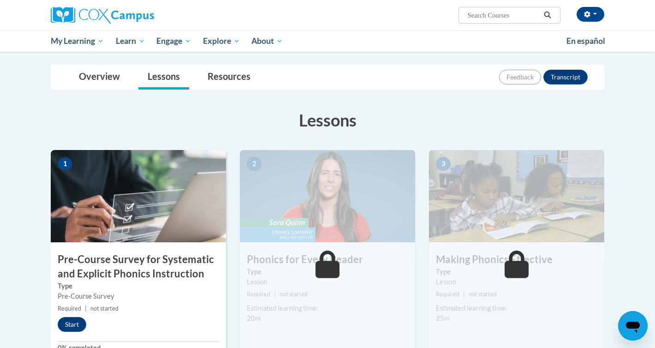
scroll to position [99, 0]
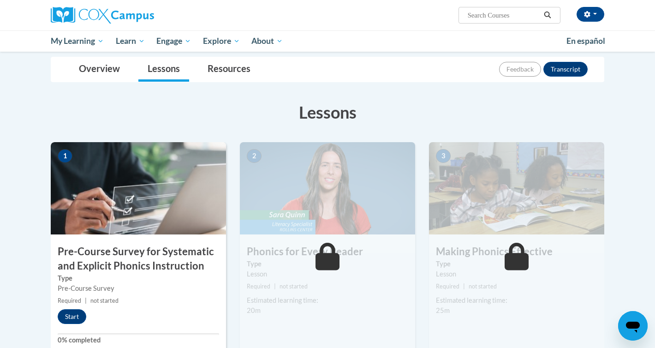
click at [172, 193] on img at bounding box center [138, 188] width 175 height 92
click at [71, 315] on button "Start" at bounding box center [72, 316] width 29 height 15
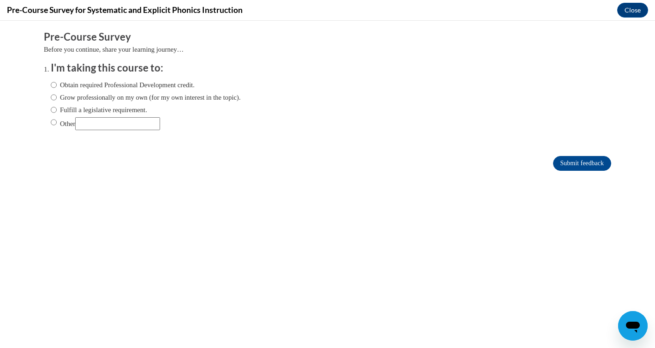
scroll to position [0, 0]
click at [53, 85] on input "Obtain required Professional Development credit." at bounding box center [54, 85] width 6 height 10
radio input "true"
click at [573, 156] on input "Submit feedback" at bounding box center [582, 163] width 58 height 15
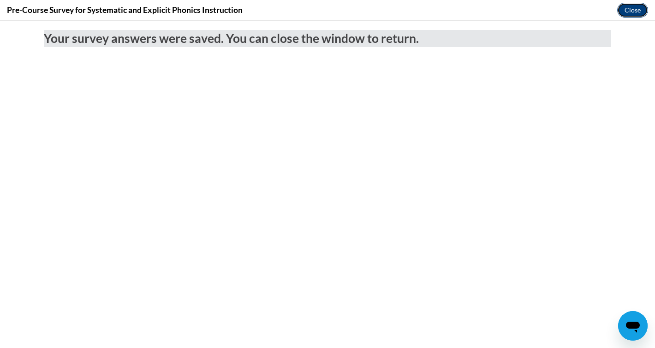
click at [627, 8] on button "Close" at bounding box center [632, 10] width 31 height 15
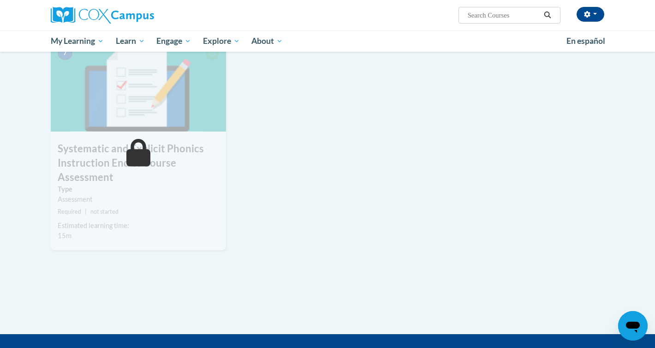
scroll to position [644, 0]
